Goal: Task Accomplishment & Management: Manage account settings

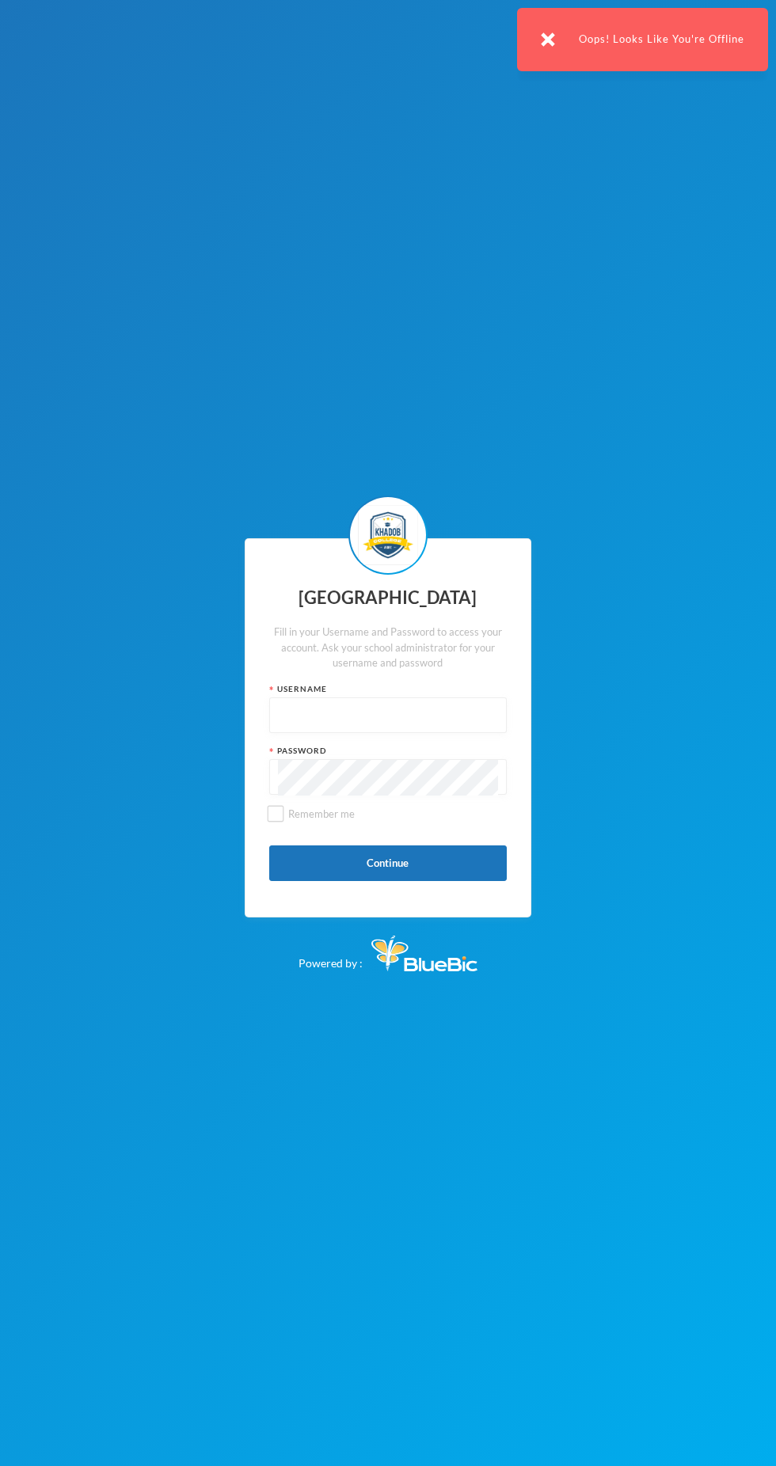
click at [423, 734] on input "text" at bounding box center [388, 716] width 220 height 36
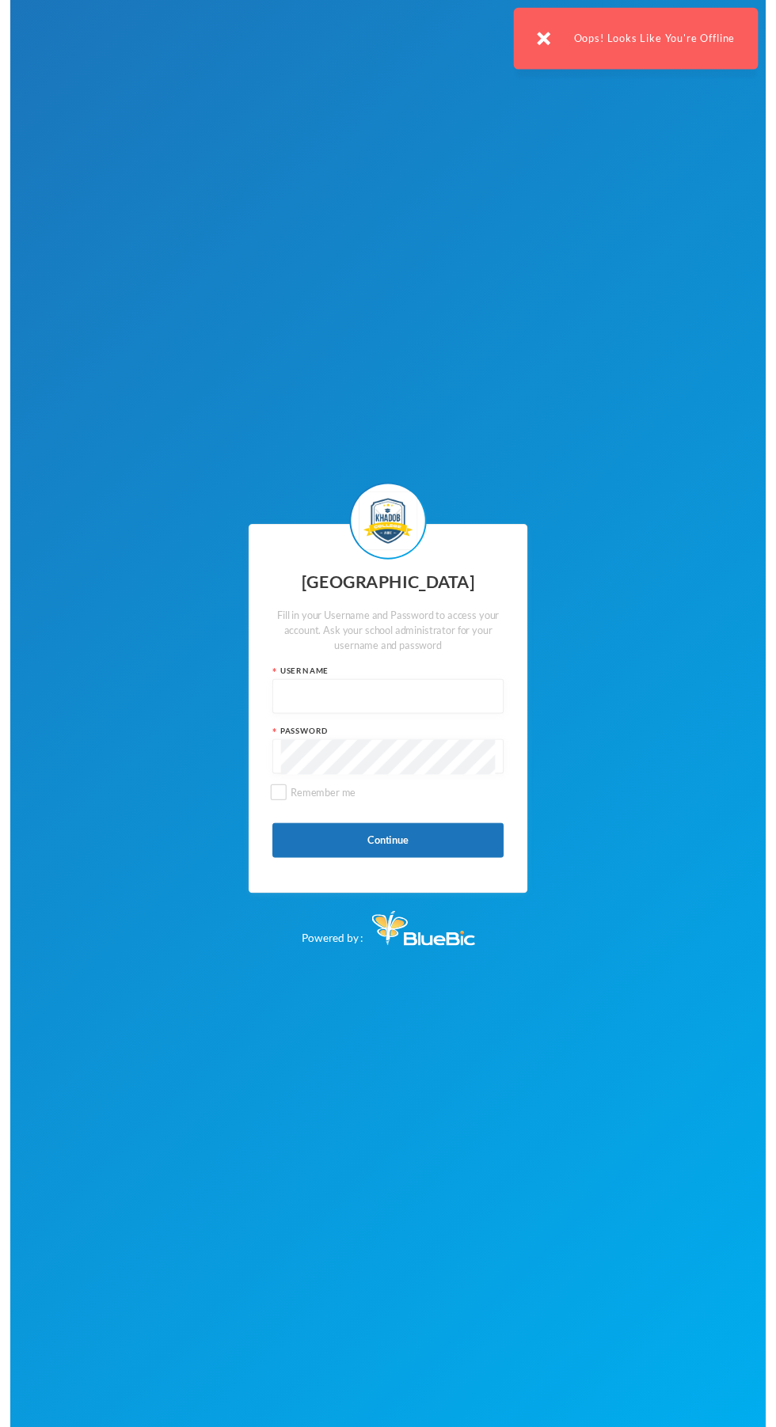
scroll to position [13, 0]
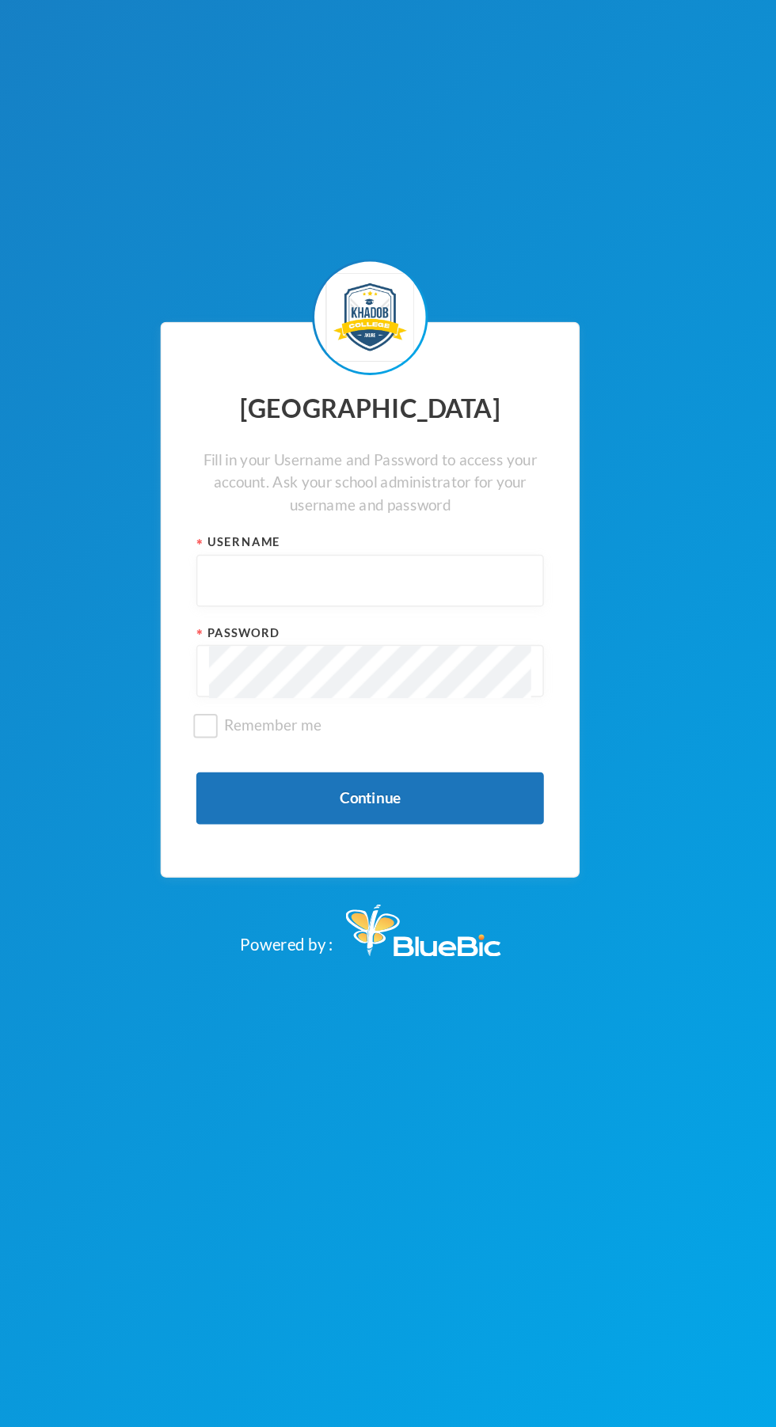
click at [370, 714] on input "text" at bounding box center [388, 696] width 220 height 36
click at [389, 714] on input "text" at bounding box center [388, 696] width 220 height 36
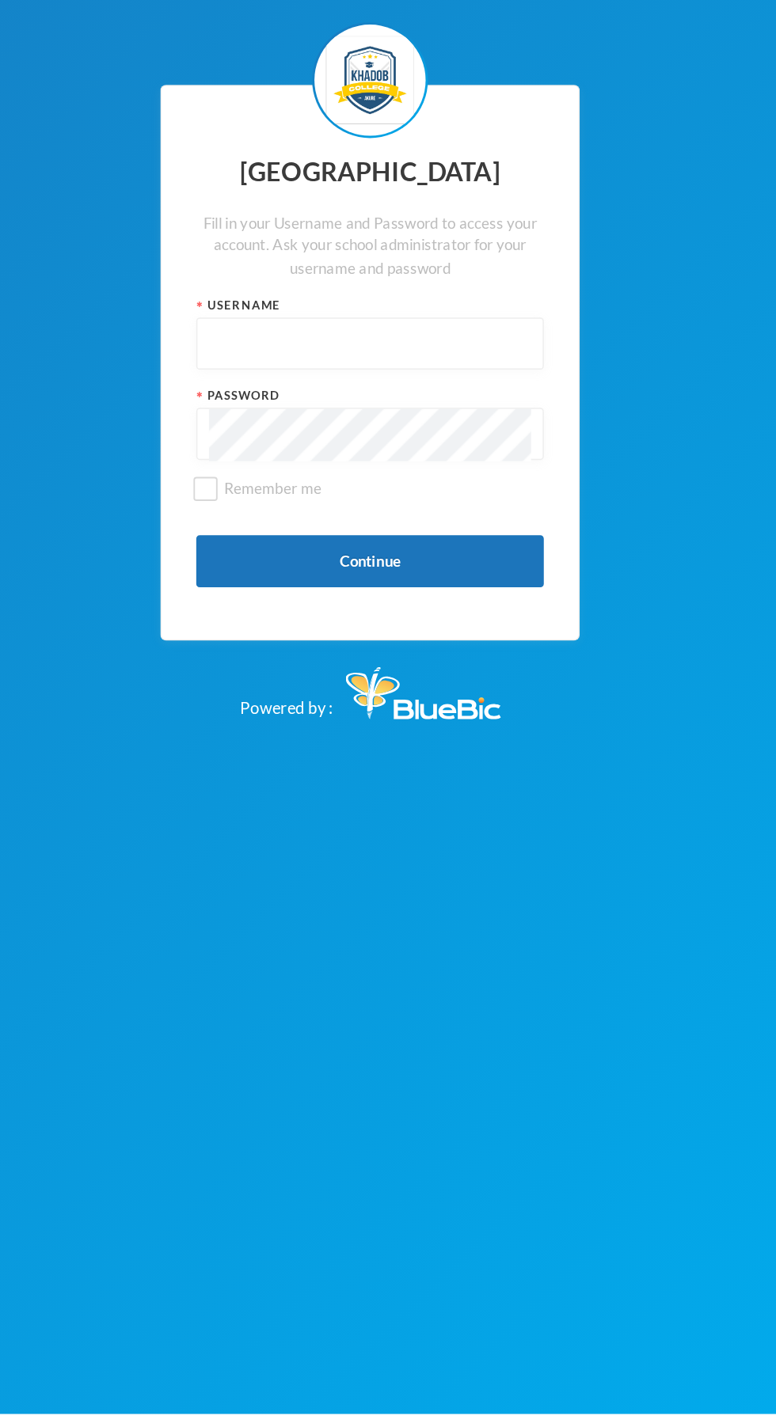
click at [385, 714] on input "text" at bounding box center [388, 696] width 220 height 36
click at [395, 714] on input "text" at bounding box center [388, 696] width 220 height 36
click at [315, 714] on input "text" at bounding box center [388, 696] width 220 height 36
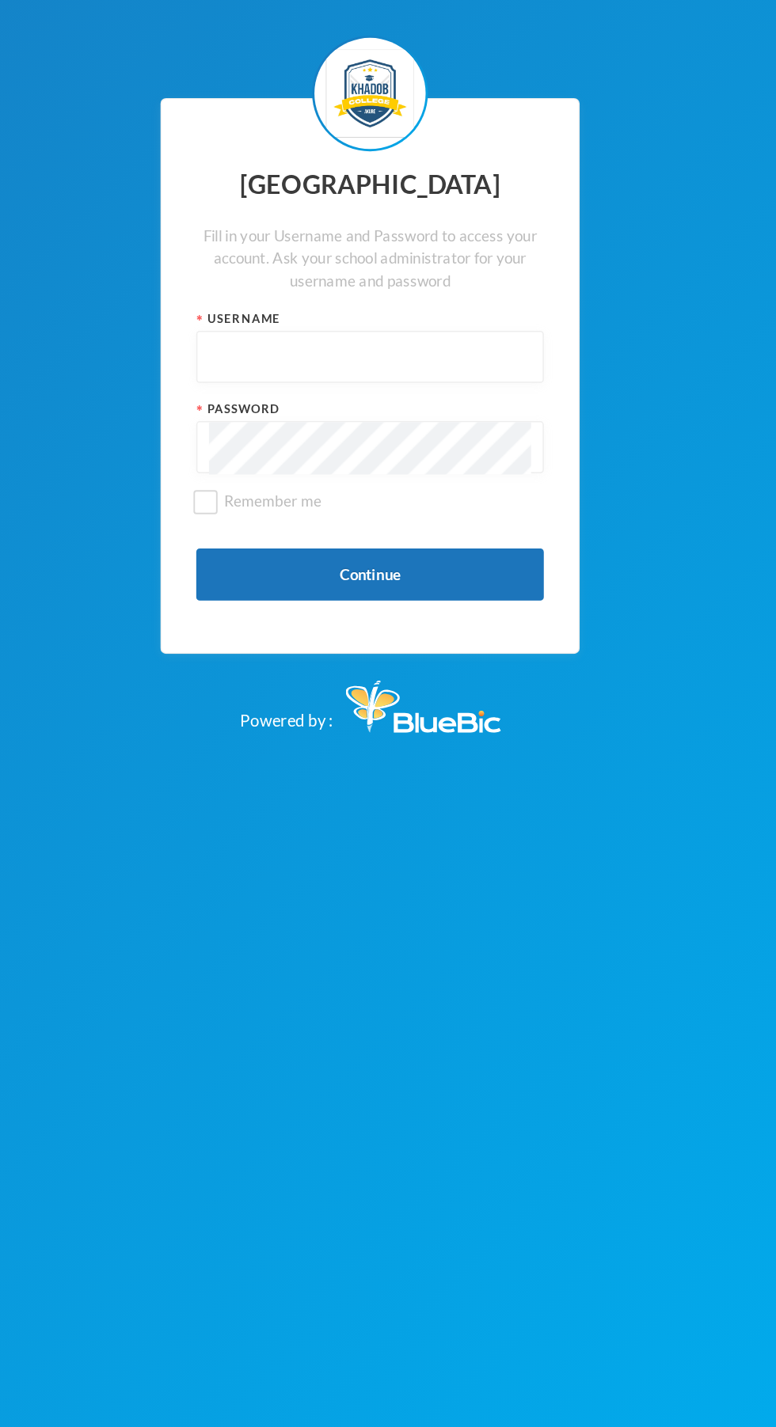
type input "kcsf0032"
click at [436, 862] on button "Continue" at bounding box center [387, 844] width 237 height 36
click at [412, 862] on button "Continue" at bounding box center [387, 844] width 237 height 36
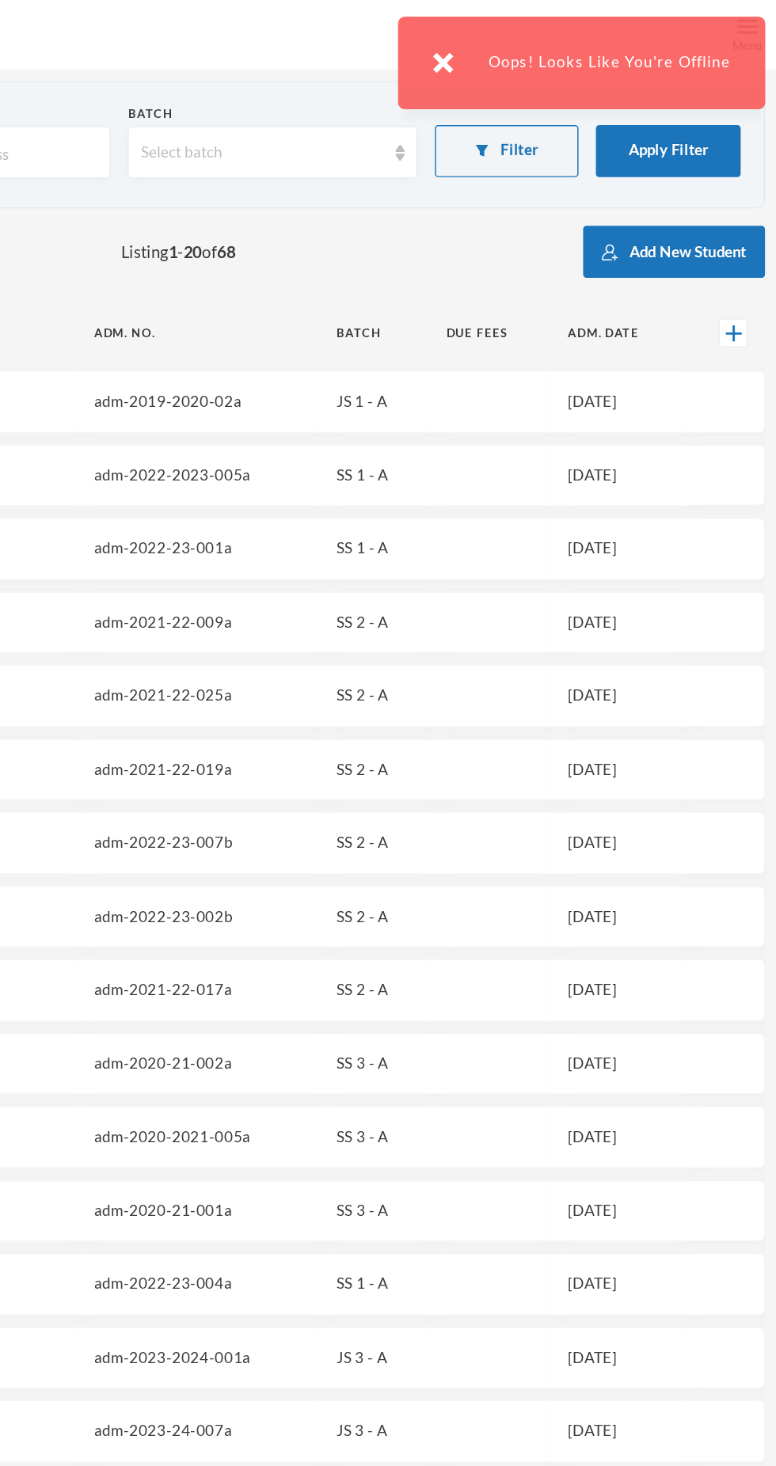
click at [747, 20] on div "Oops! Looks Like You're Offline" at bounding box center [642, 42] width 251 height 63
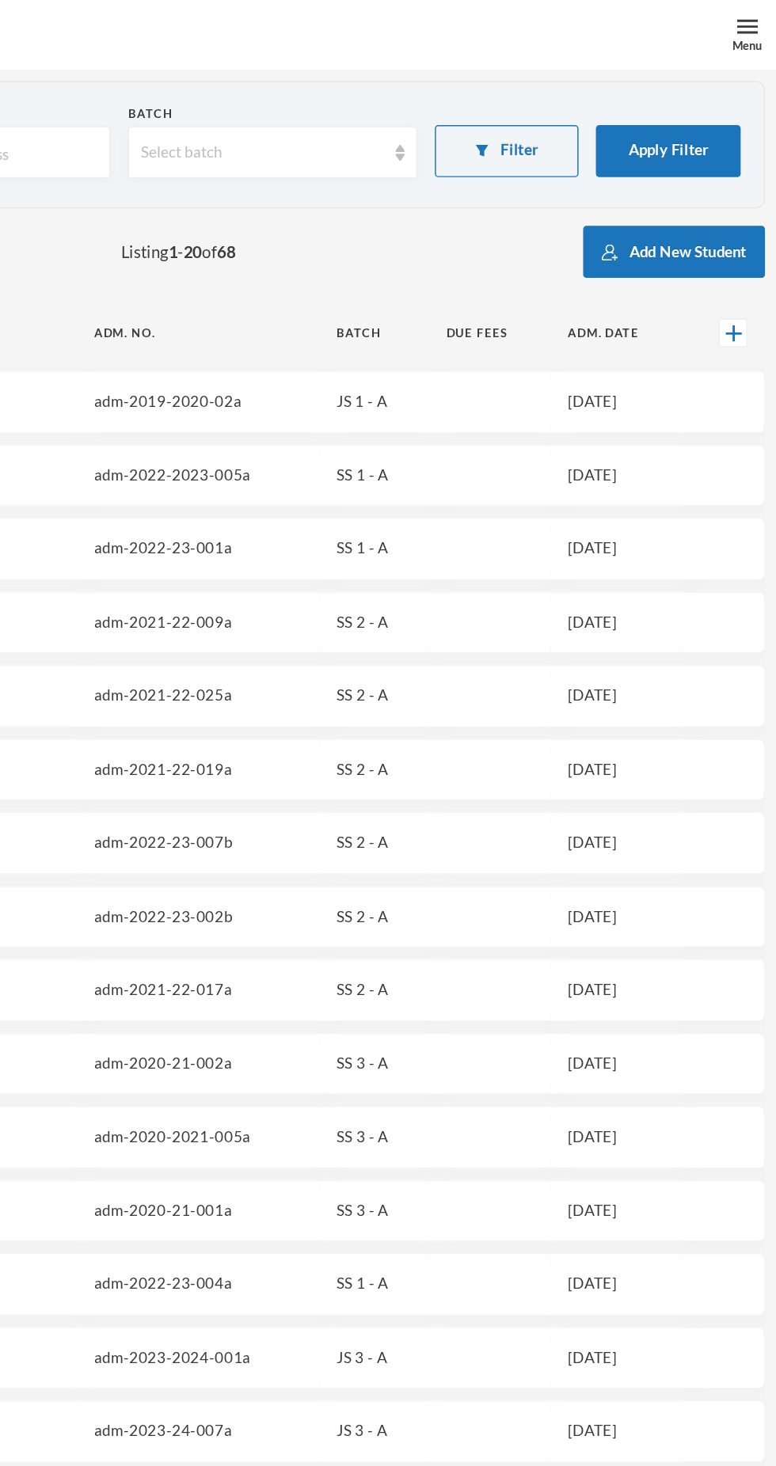
click at [758, 31] on div "Menu" at bounding box center [756, 31] width 21 height 12
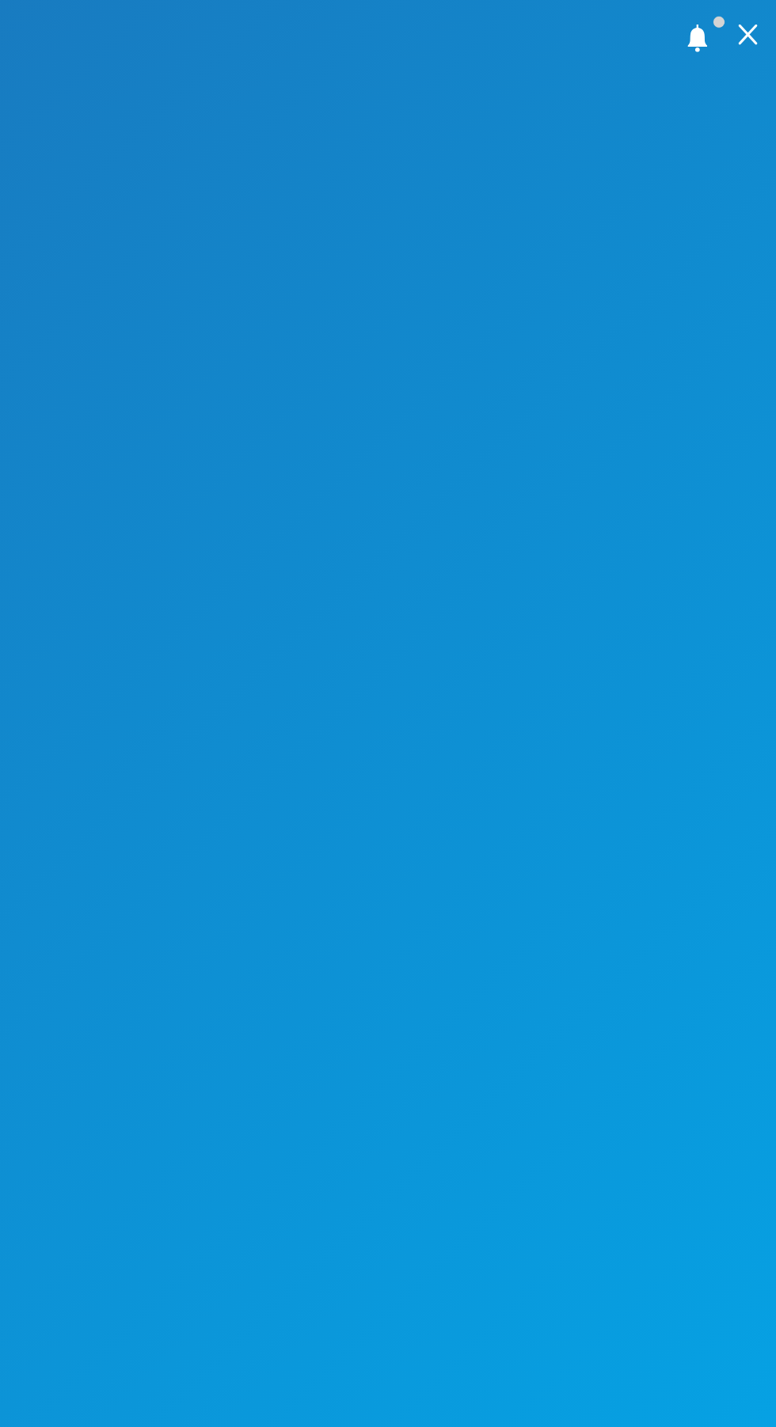
click at [766, 33] on div at bounding box center [756, 23] width 40 height 47
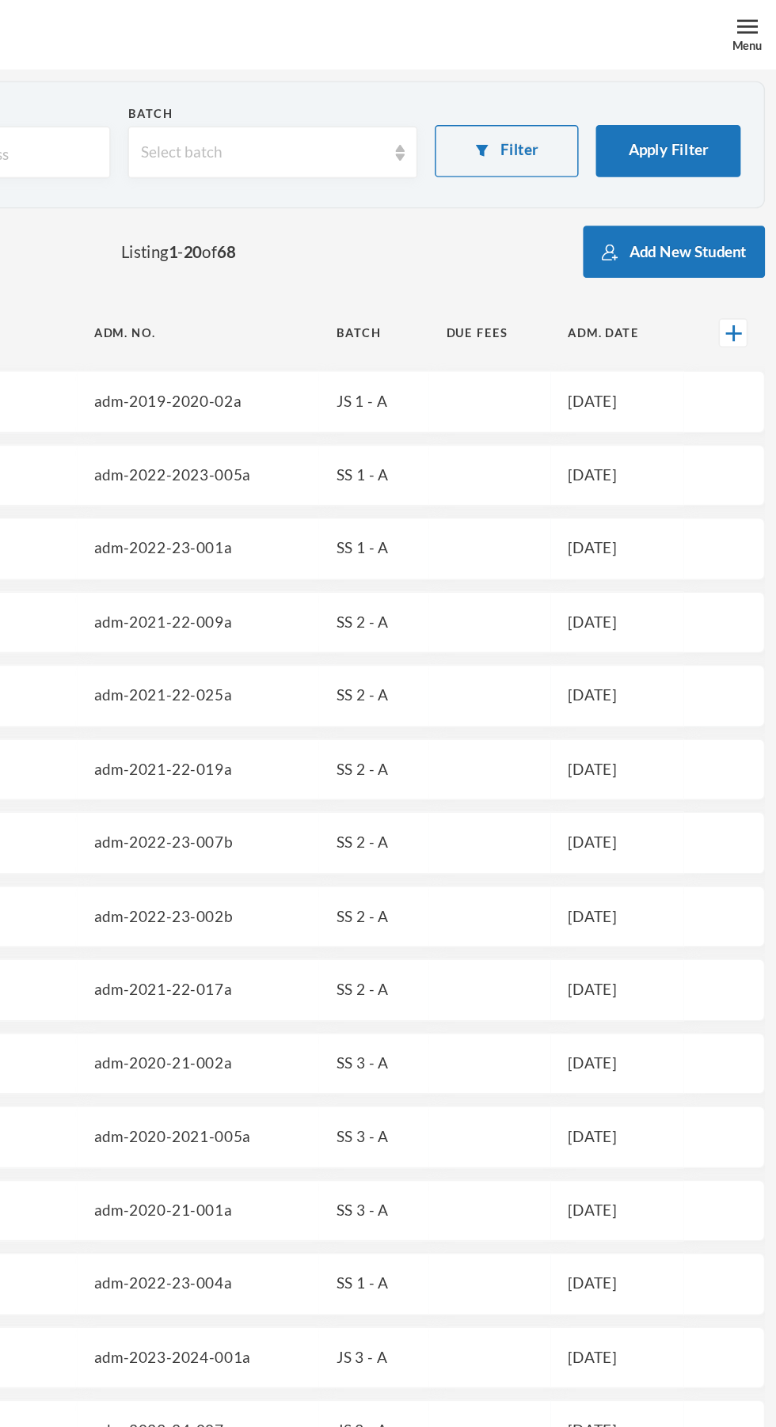
click at [749, 32] on div "Menu" at bounding box center [756, 31] width 21 height 12
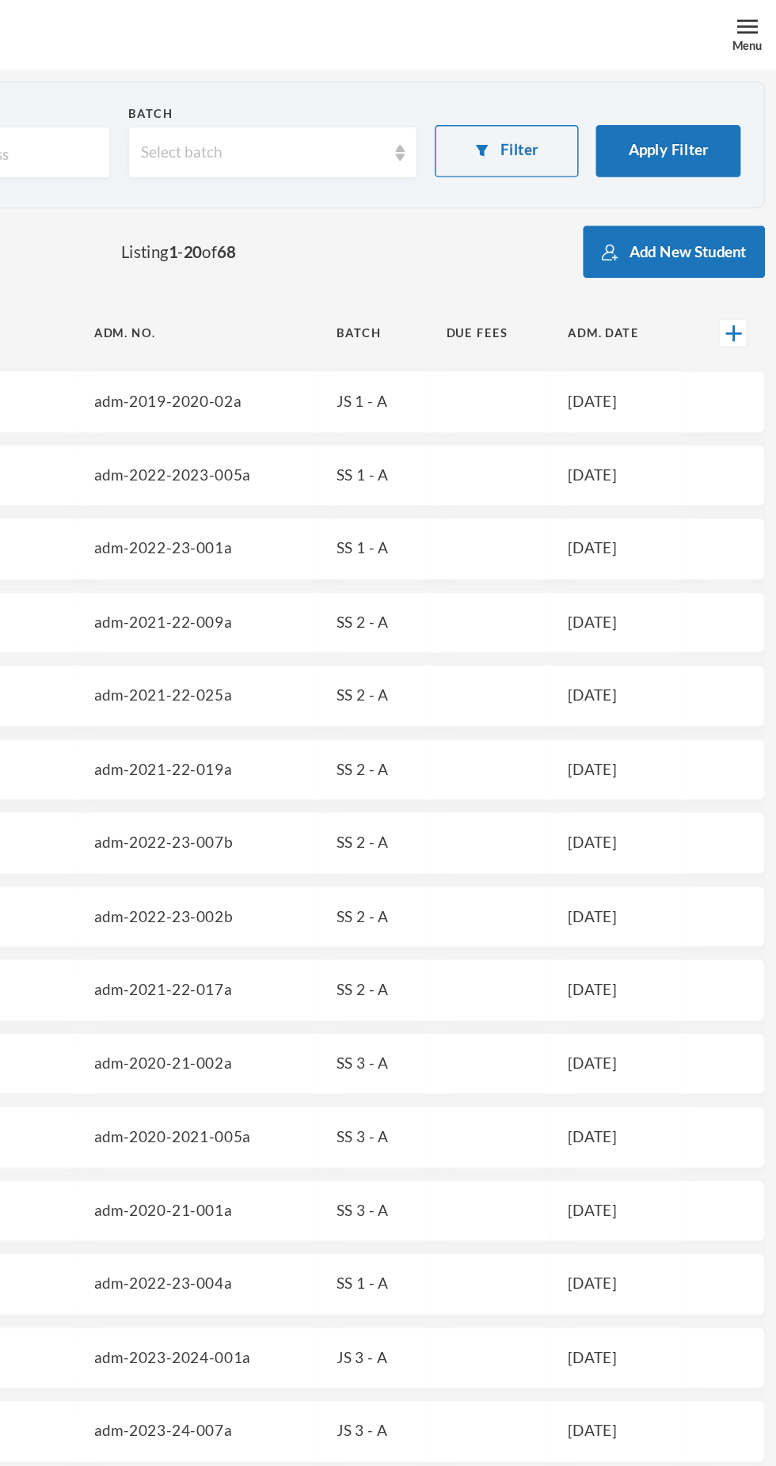
click at [754, 17] on img at bounding box center [756, 18] width 14 height 14
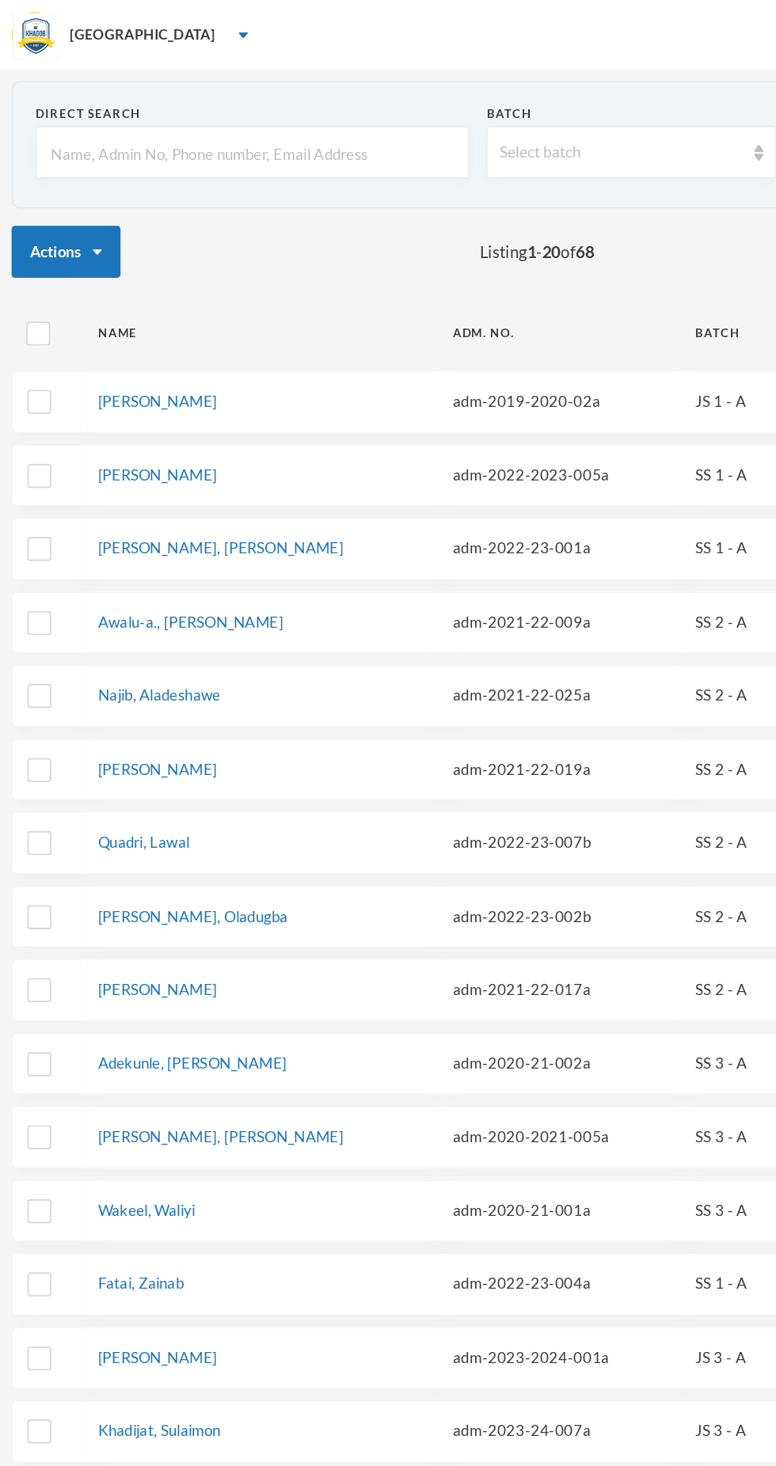
click at [64, 155] on button "Actions" at bounding box center [45, 172] width 74 height 36
click at [296, 173] on div "Actions Listing 1 - 20 of 68 Add New Student" at bounding box center [388, 172] width 760 height 36
click at [114, 32] on div "[GEOGRAPHIC_DATA]" at bounding box center [388, 23] width 776 height 47
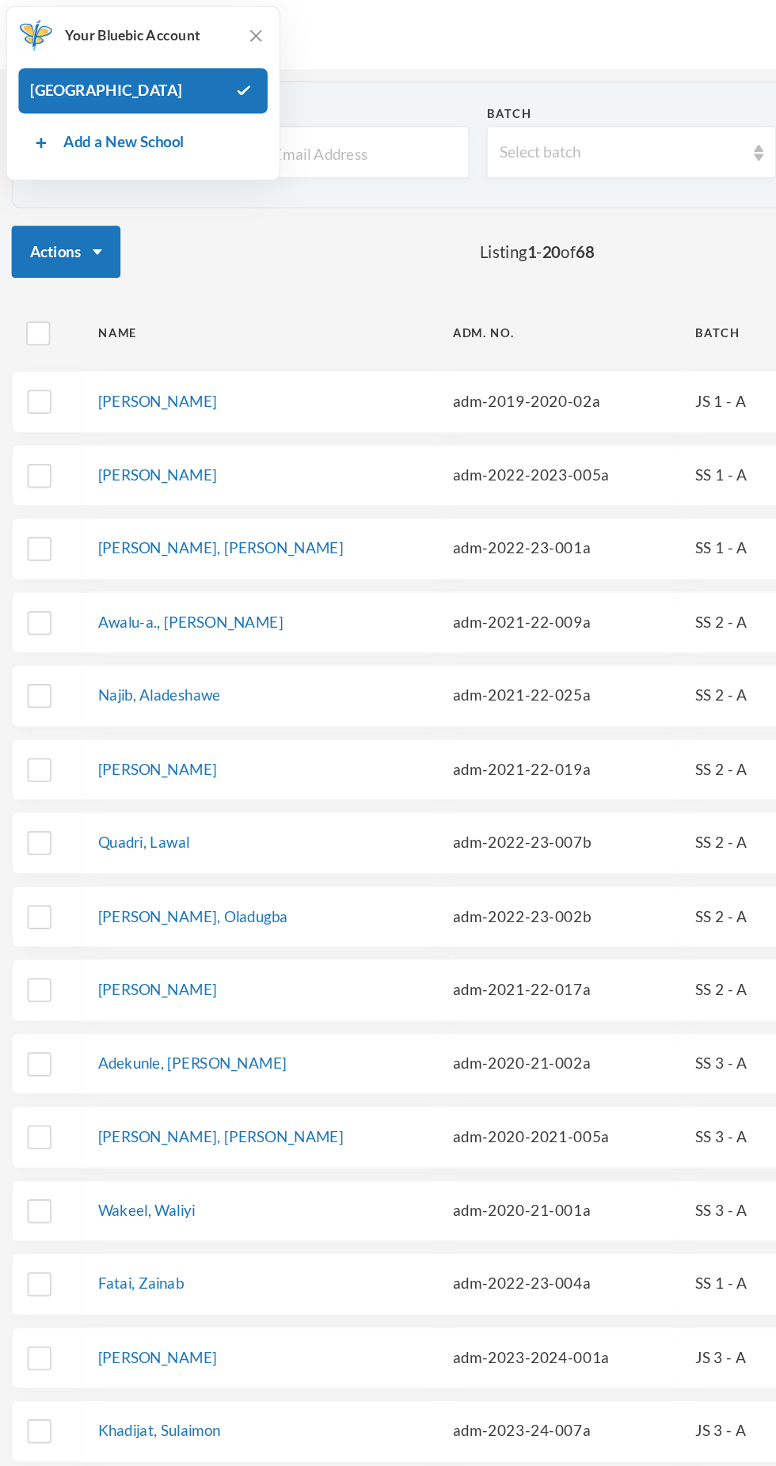
click at [301, 159] on div "Actions Listing 1 - 20 of 68 Add New Student" at bounding box center [388, 172] width 760 height 36
click at [231, 215] on th "Name" at bounding box center [176, 228] width 242 height 36
click at [171, 26] on img at bounding box center [175, 25] width 16 height 16
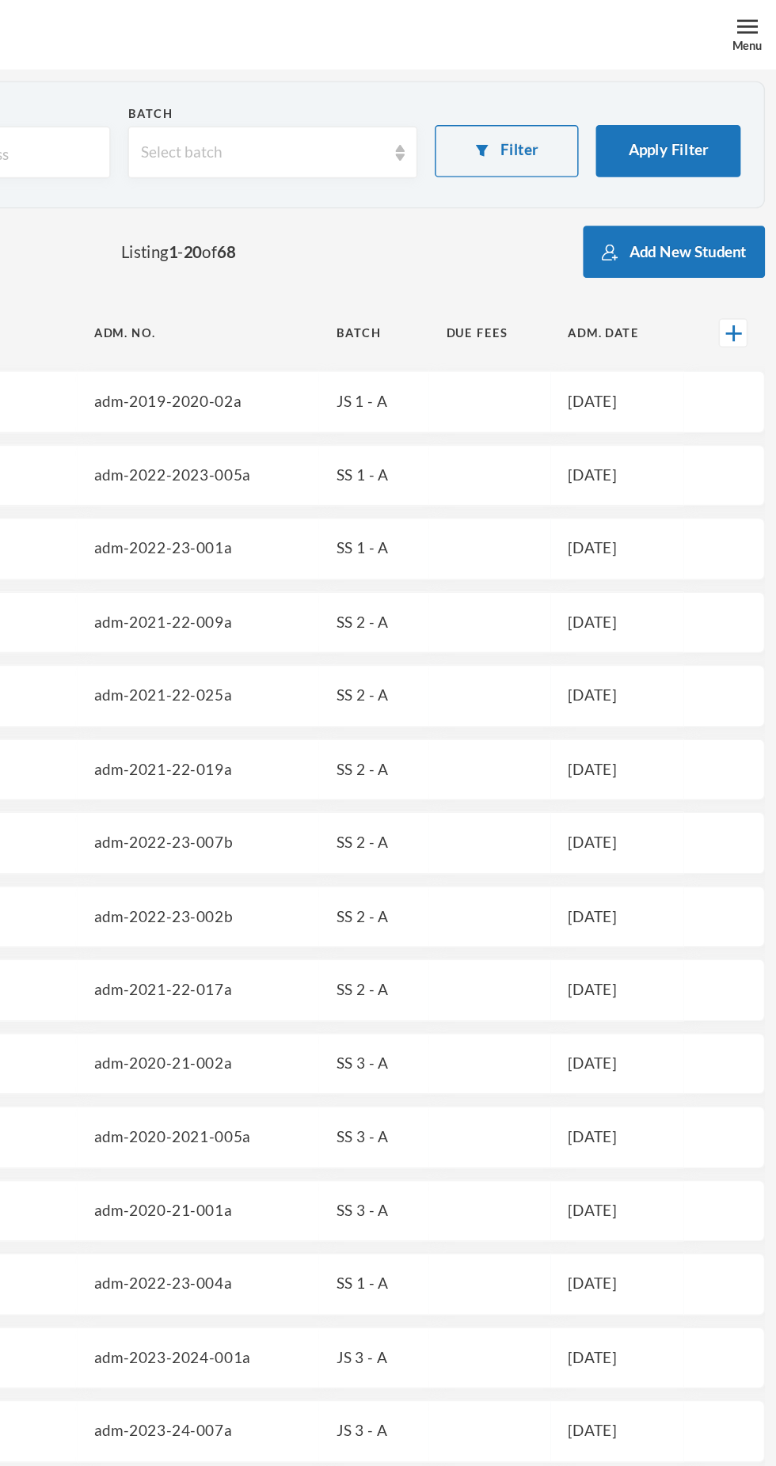
click at [738, 20] on div "Menu" at bounding box center [756, 23] width 40 height 47
click at [750, 30] on div "Menu" at bounding box center [756, 31] width 21 height 12
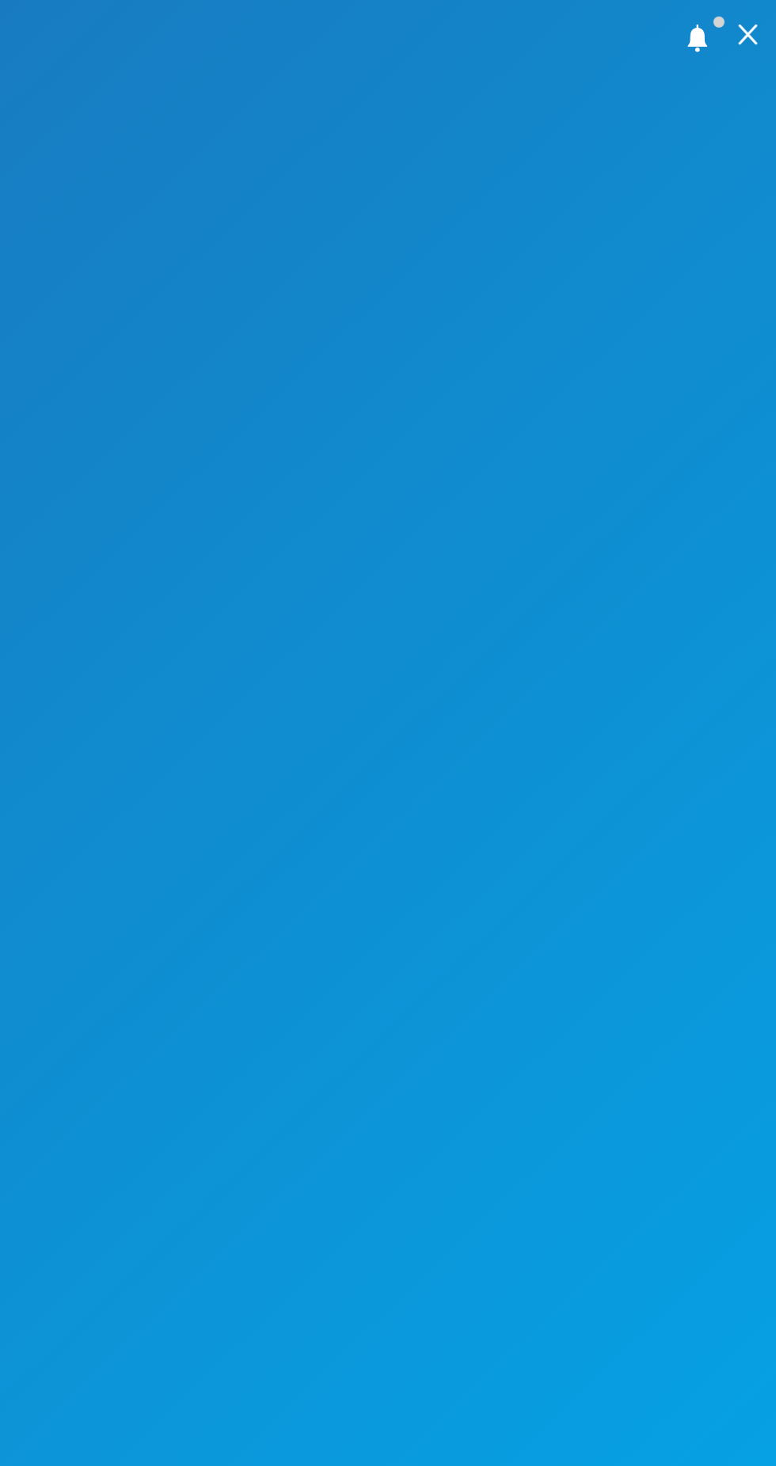
click at [754, 36] on div at bounding box center [756, 23] width 40 height 47
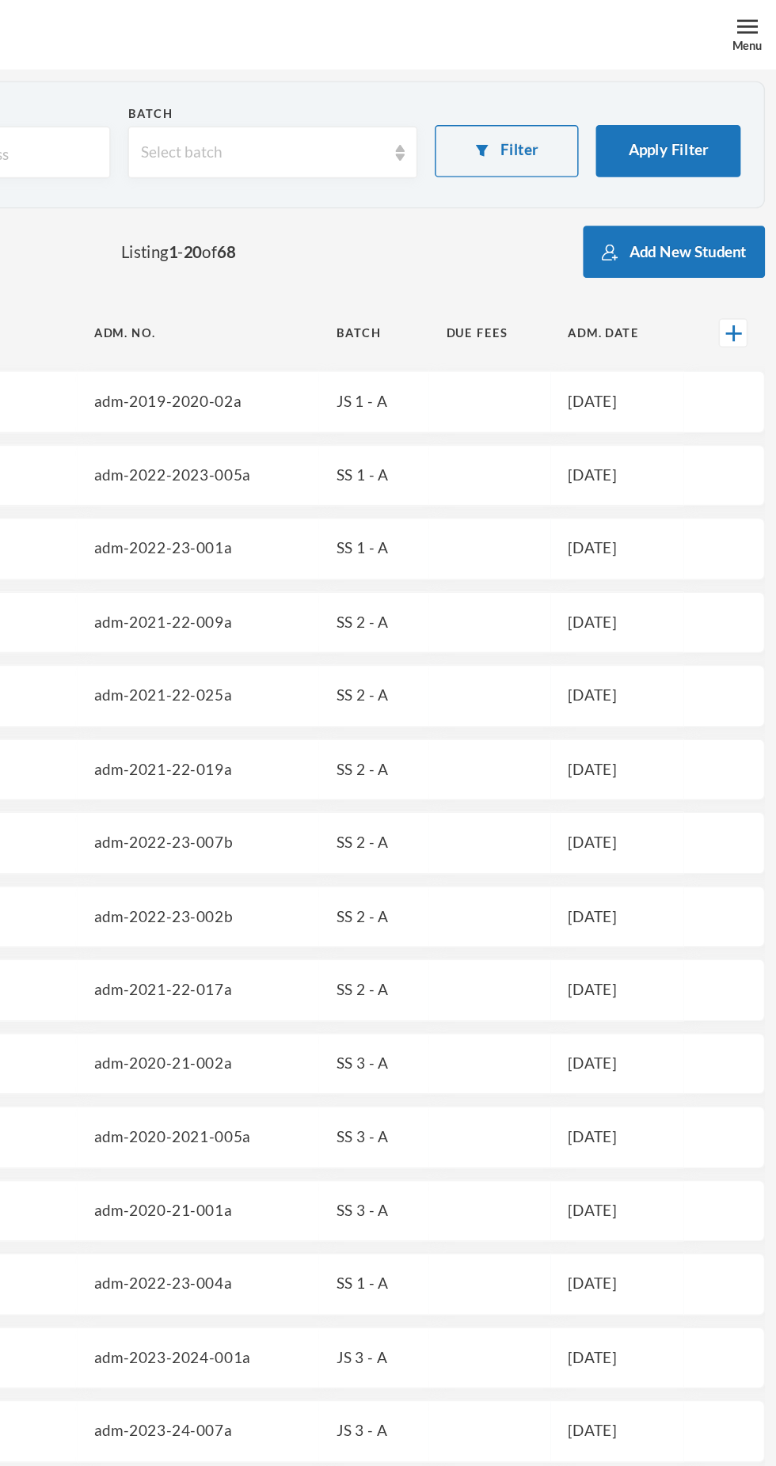
click at [758, 27] on div "Menu" at bounding box center [756, 31] width 21 height 12
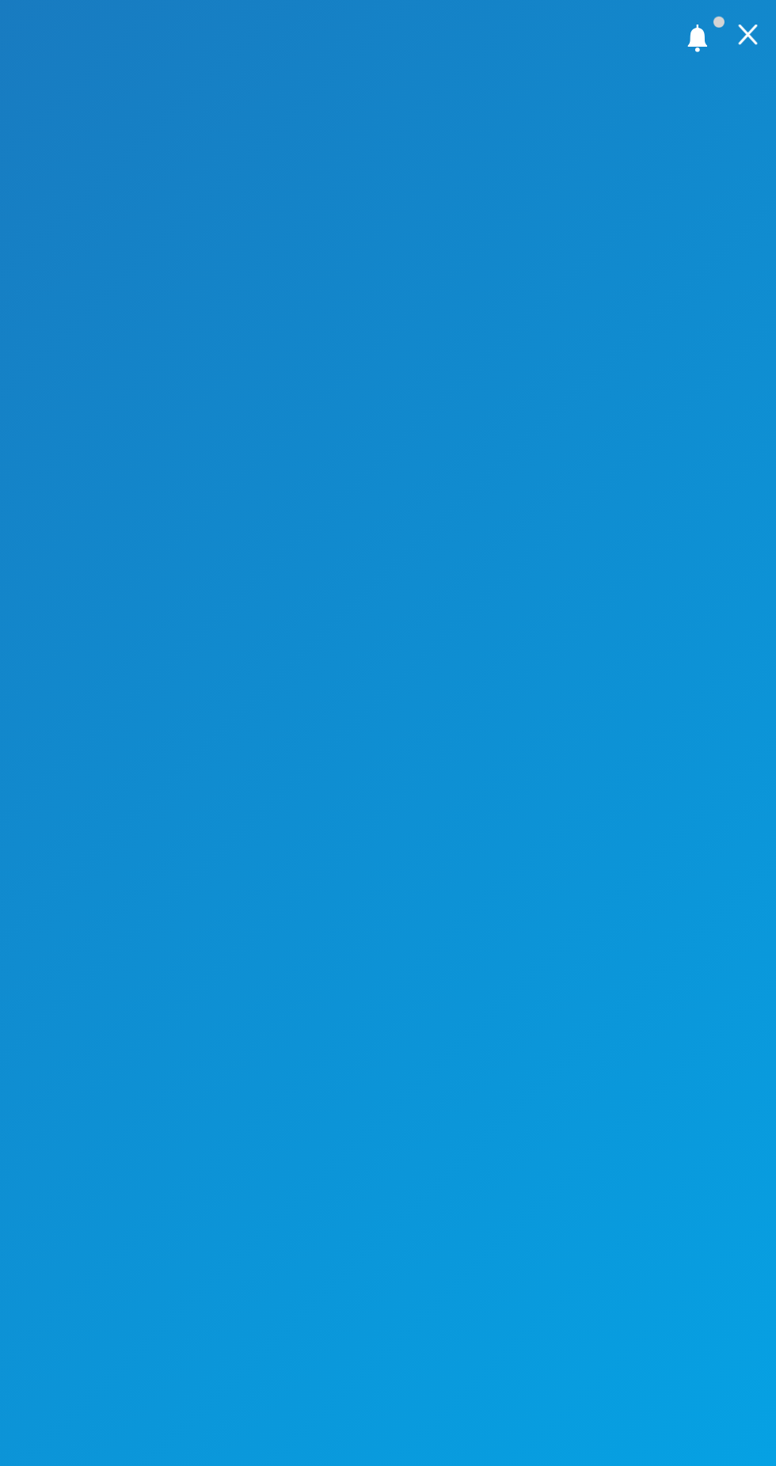
click at [754, 28] on img at bounding box center [756, 24] width 14 height 14
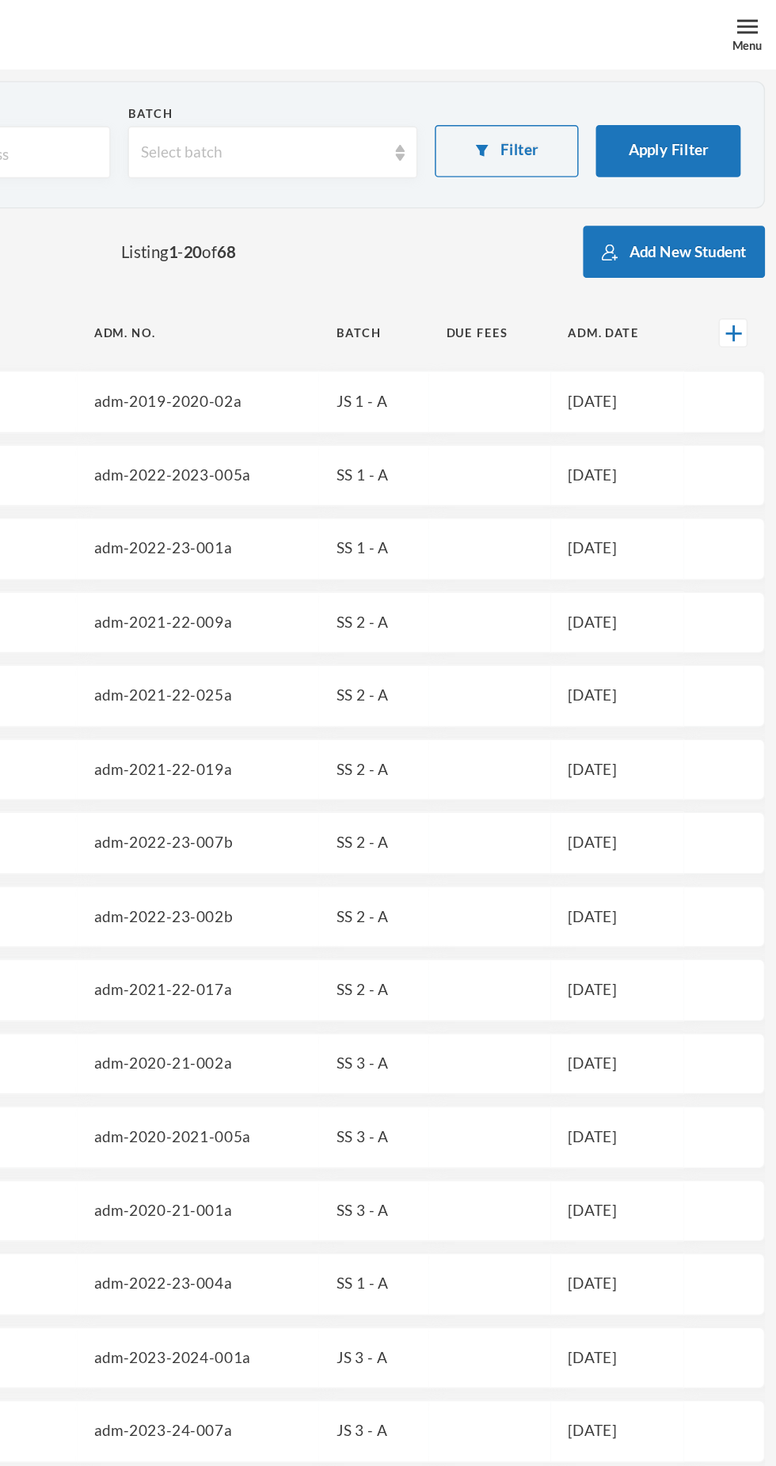
click at [749, 18] on img at bounding box center [756, 18] width 14 height 14
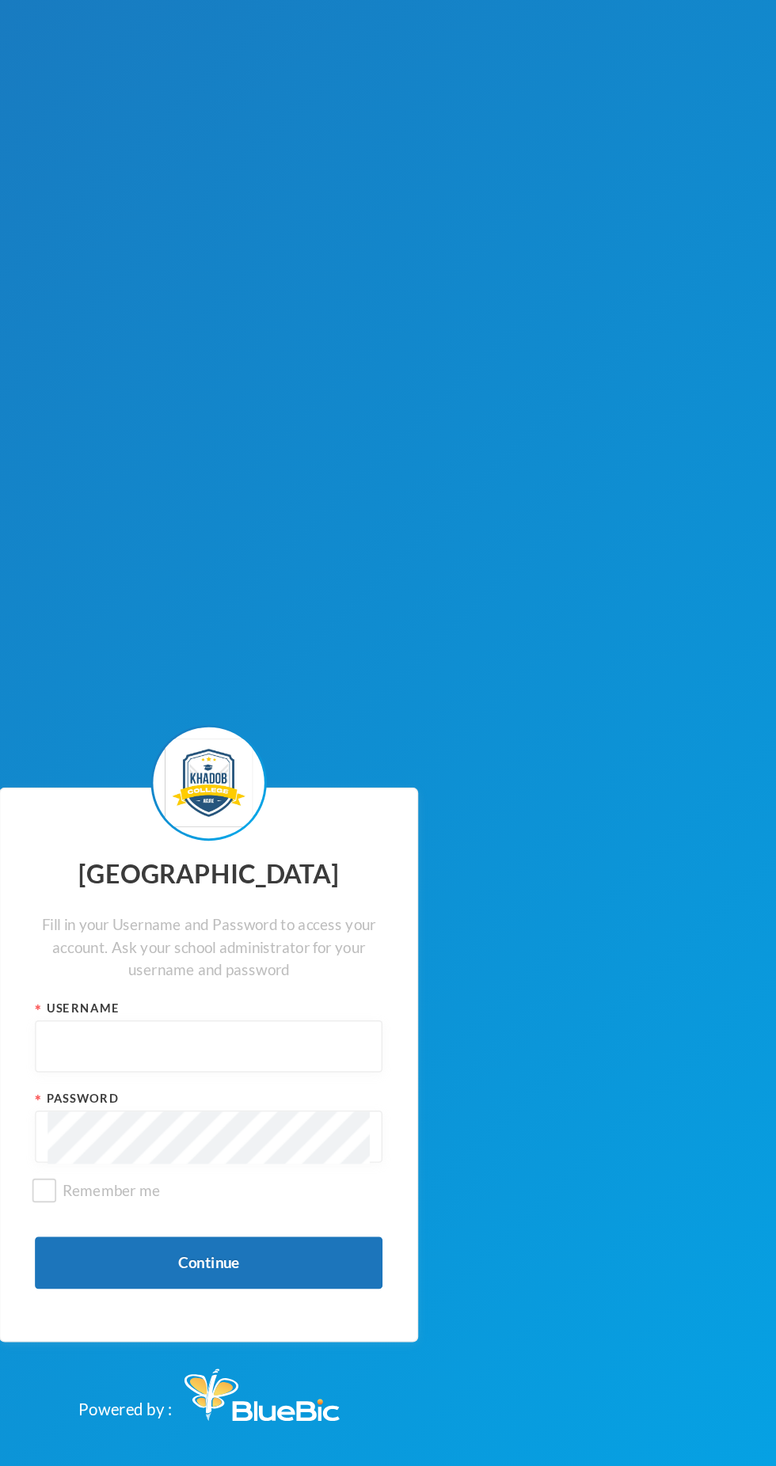
click at [413, 734] on input "text" at bounding box center [388, 716] width 220 height 36
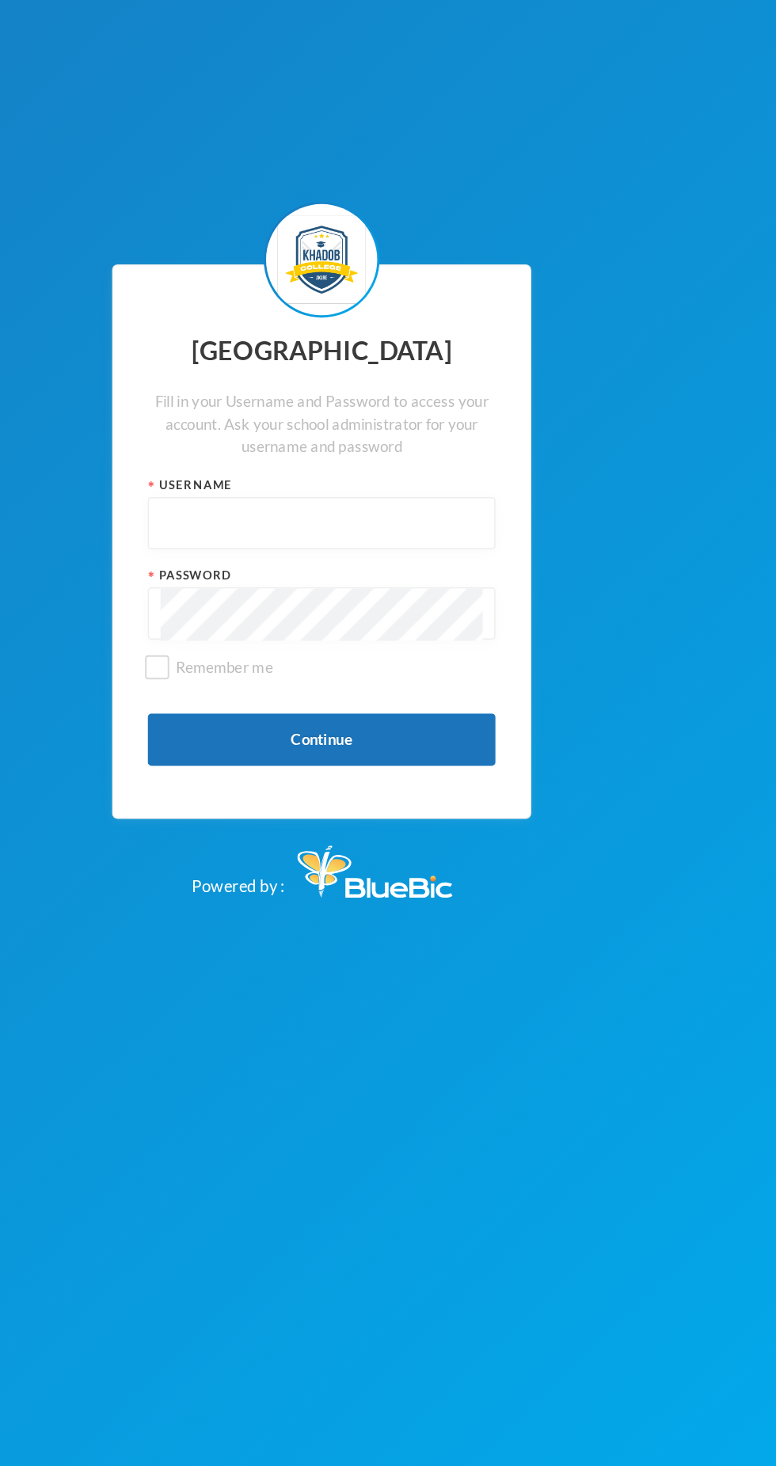
click at [434, 734] on input "text" at bounding box center [388, 716] width 220 height 36
type input "kcsf0032"
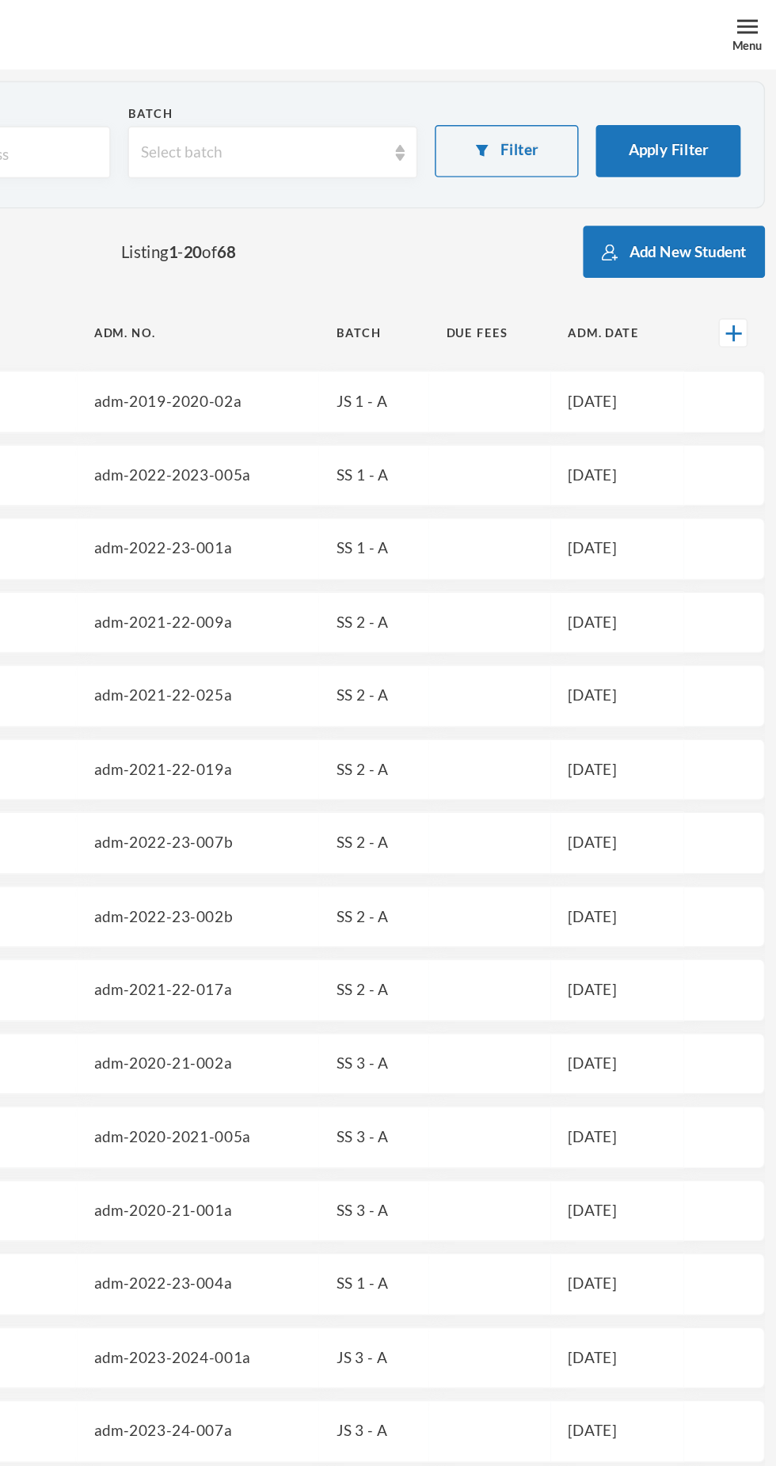
click at [758, 26] on div "Menu" at bounding box center [756, 31] width 21 height 12
